Goal: Task Accomplishment & Management: Manage account settings

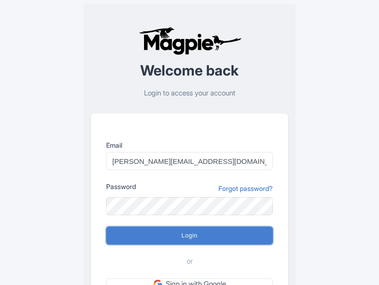
click at [190, 235] on input "Login" at bounding box center [189, 235] width 167 height 18
type input "Logging in..."
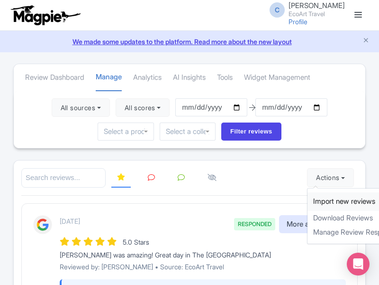
click at [321, 201] on link "Import new reviews" at bounding box center [363, 201] width 111 height 18
